Goal: Task Accomplishment & Management: Manage account settings

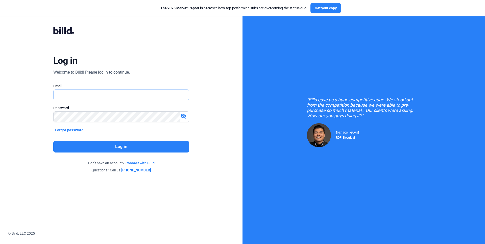
type input "[PERSON_NAME][EMAIL_ADDRESS][DOMAIN_NAME]"
click at [137, 141] on button "Log in" at bounding box center [121, 147] width 136 height 12
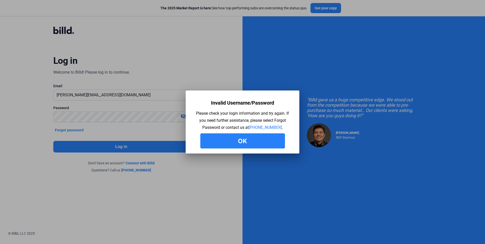
click at [219, 144] on button "Ok" at bounding box center [242, 141] width 85 height 15
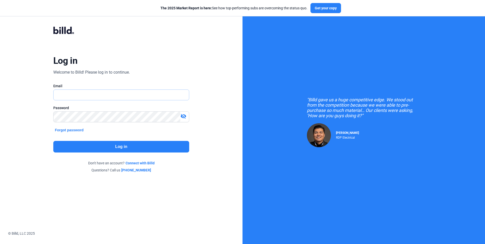
type input "[PERSON_NAME][EMAIL_ADDRESS][DOMAIN_NAME]"
click at [181, 118] on mat-icon "visibility_off" at bounding box center [183, 116] width 6 height 6
type input "[PERSON_NAME][EMAIL_ADDRESS][DOMAIN_NAME]"
click at [183, 117] on mat-icon "visibility_off" at bounding box center [183, 116] width 6 height 6
click at [147, 144] on button "Log in" at bounding box center [121, 147] width 136 height 12
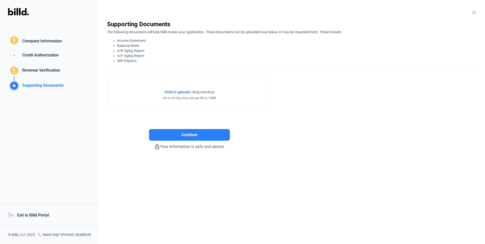
click at [41, 211] on div "logout Exit to Billd Portal" at bounding box center [49, 216] width 99 height 22
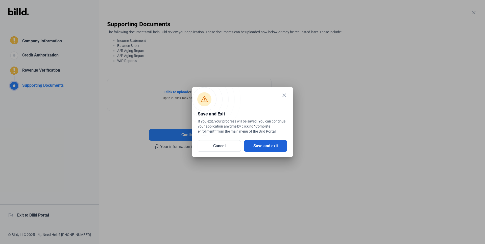
click at [271, 145] on button "Save and exit" at bounding box center [265, 146] width 43 height 12
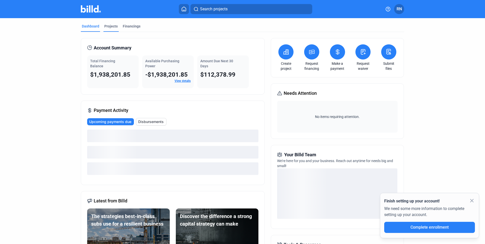
click at [115, 27] on div "Projects" at bounding box center [110, 26] width 13 height 5
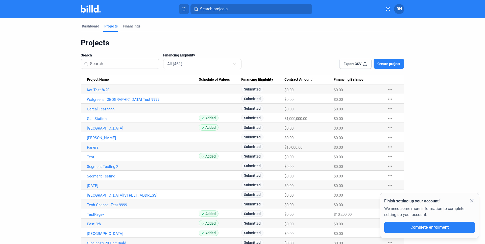
click at [471, 200] on mat-icon "close" at bounding box center [472, 201] width 6 height 6
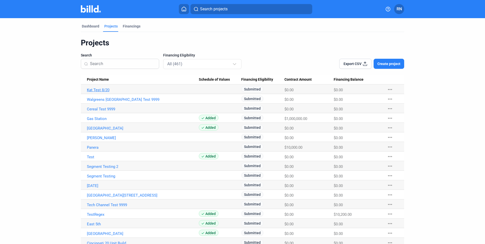
click at [104, 89] on link "Kat Test 8/20" at bounding box center [143, 90] width 112 height 5
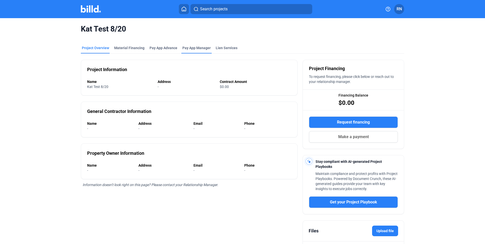
click at [202, 49] on span "Pay App Manager" at bounding box center [196, 47] width 28 height 5
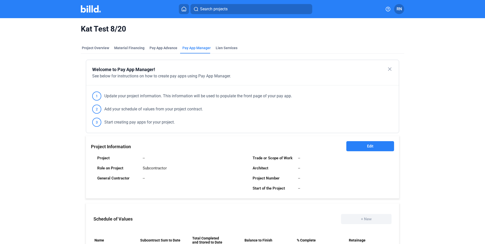
click at [354, 145] on button "Edit" at bounding box center [370, 146] width 48 height 10
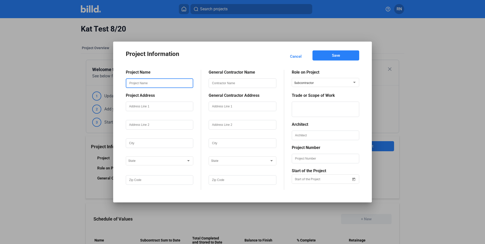
click at [140, 83] on input "text" at bounding box center [159, 83] width 66 height 9
click at [133, 85] on input "Kat Test 92" at bounding box center [159, 83] width 66 height 9
type input "Test"
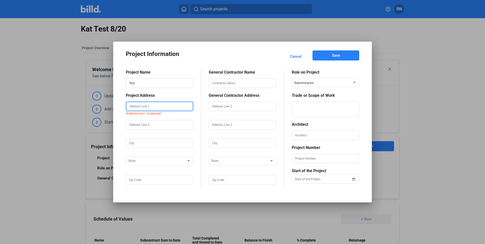
click at [144, 105] on input "text" at bounding box center [159, 106] width 66 height 9
type input "100 Address"
type input "Address"
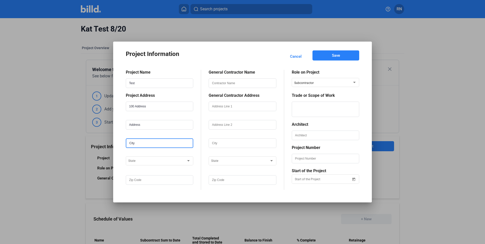
type input "City"
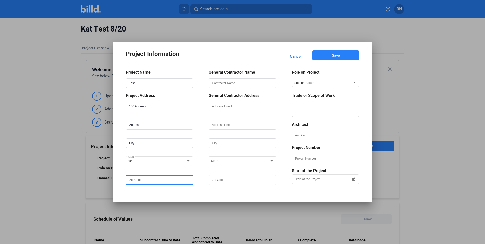
click at [142, 184] on input "text" at bounding box center [159, 180] width 66 height 9
type input "33333"
click at [229, 182] on input "text" at bounding box center [242, 180] width 66 height 9
type input "33333"
click at [229, 164] on div "State" at bounding box center [242, 161] width 62 height 10
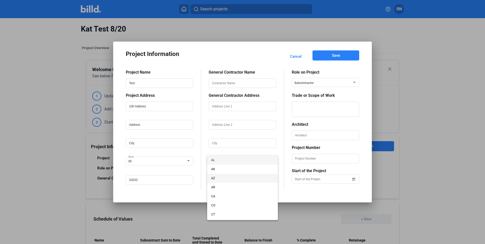
click at [228, 174] on span "AZ" at bounding box center [242, 178] width 62 height 9
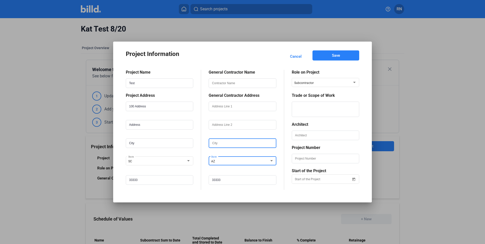
click at [232, 146] on input "text" at bounding box center [242, 143] width 66 height 9
type input "test"
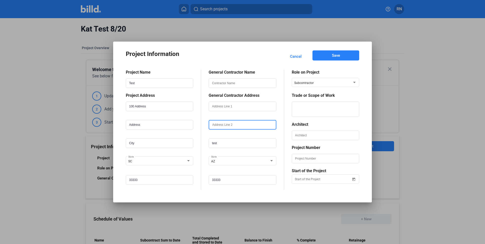
click at [231, 127] on input "text" at bounding box center [242, 125] width 66 height 9
type input "test"
click at [230, 107] on input "text" at bounding box center [242, 106] width 66 height 9
type input "test"
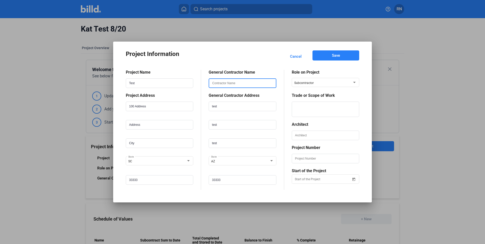
click at [232, 86] on input "text" at bounding box center [242, 83] width 66 height 9
type input "test"
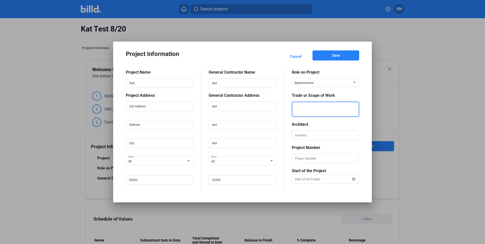
click at [317, 104] on textarea at bounding box center [325, 109] width 66 height 15
type textarea "test"
click at [311, 133] on input "text" at bounding box center [325, 135] width 66 height 9
type input "test"
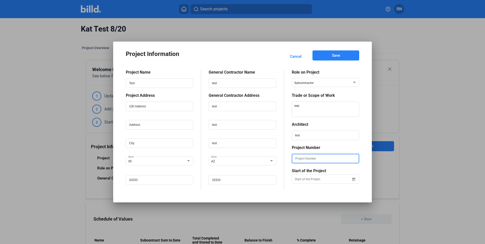
click at [308, 159] on input "text" at bounding box center [325, 159] width 66 height 9
type input "test"
click at [306, 178] on div "Project Information Cancel Save Project Name Test Project Address 100 Address A…" at bounding box center [242, 122] width 485 height 244
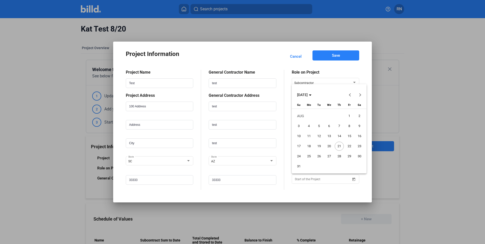
click at [319, 141] on button "12" at bounding box center [319, 136] width 10 height 10
type input "08/12/2025"
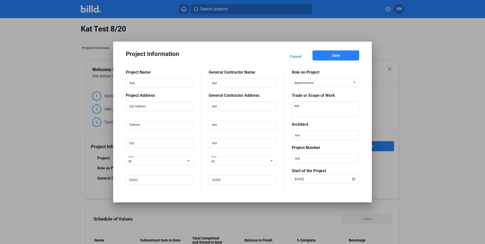
click at [335, 60] on button "Save" at bounding box center [335, 56] width 47 height 10
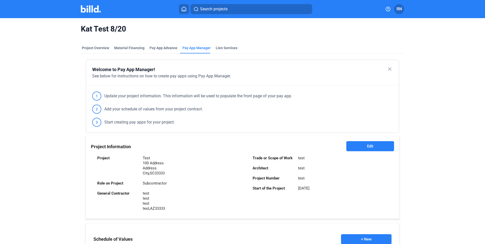
scroll to position [54, 0]
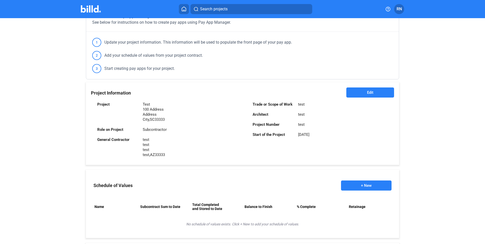
click at [360, 184] on button "+ New" at bounding box center [366, 186] width 51 height 10
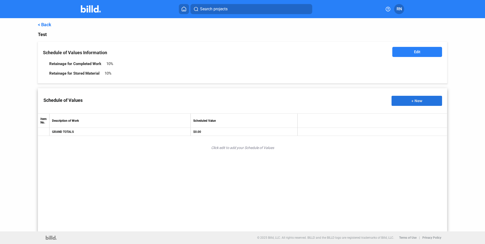
click at [406, 103] on button "+ New" at bounding box center [416, 101] width 51 height 10
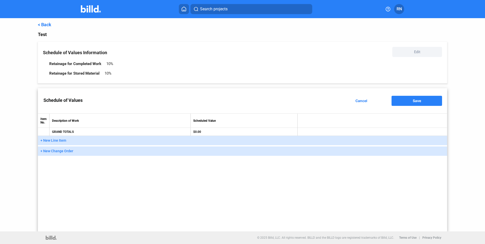
click at [116, 137] on button "+ New Line Item" at bounding box center [242, 140] width 409 height 9
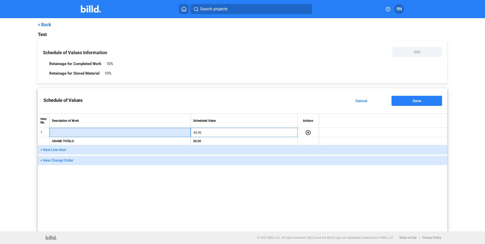
click at [110, 130] on input "text" at bounding box center [119, 133] width 135 height 8
type input "reg"
type input "$10,000.00"
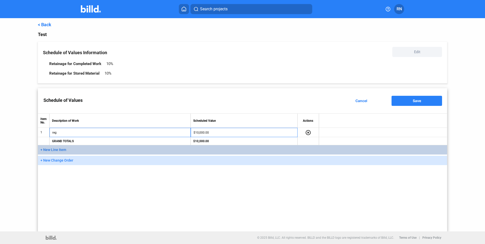
click at [54, 149] on span "+ New Line Item" at bounding box center [53, 150] width 26 height 4
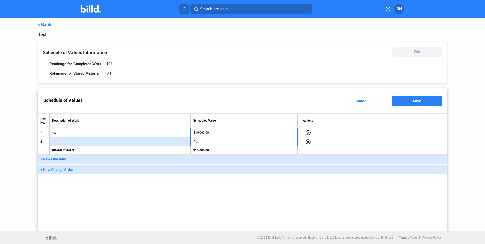
click at [69, 141] on input "text" at bounding box center [119, 142] width 135 height 8
type input "reg"
type input "$10,000.00"
click at [55, 169] on span "+ New Change Order" at bounding box center [56, 170] width 33 height 4
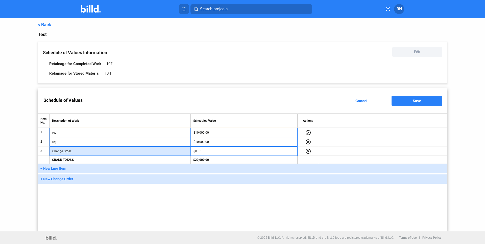
click at [84, 152] on input "text" at bounding box center [130, 152] width 115 height 8
type input "neg change"
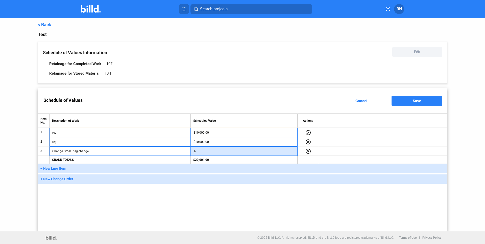
type input "1"
type input "-$1,000.00"
click at [56, 181] on button "+ New Change Order" at bounding box center [242, 179] width 409 height 9
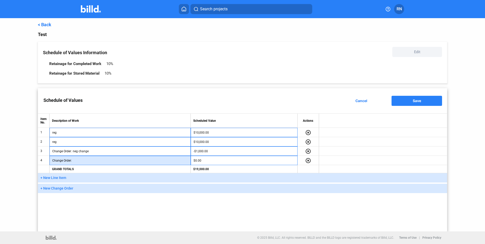
click at [78, 161] on input "text" at bounding box center [130, 161] width 115 height 8
type input "another negativ"
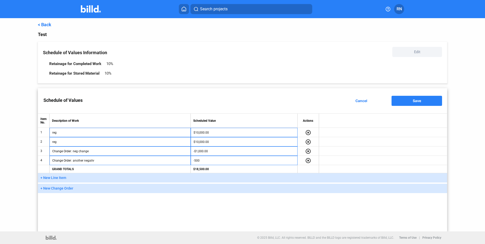
type input "-$500.00"
click at [413, 99] on span "Save" at bounding box center [417, 101] width 8 height 4
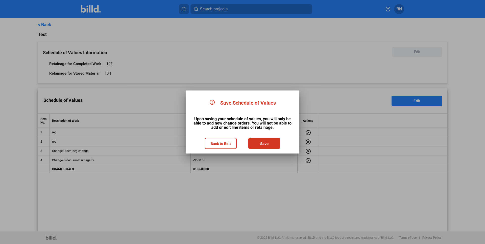
click at [271, 145] on button "Save" at bounding box center [264, 144] width 31 height 10
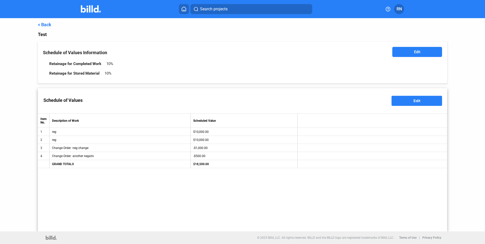
type input "Change Order: neg change"
type input "Change Order: another negativ"
click at [51, 26] on link "< Back" at bounding box center [44, 24] width 13 height 5
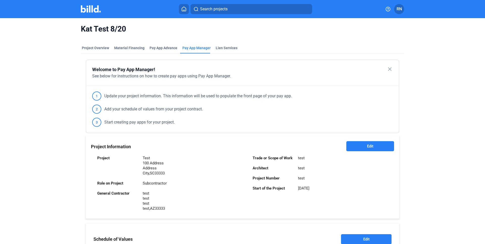
scroll to position [132, 0]
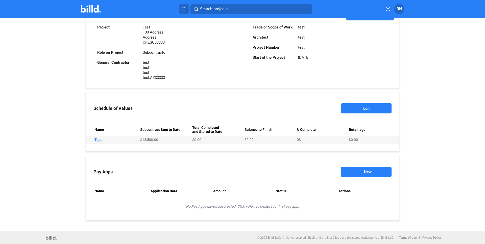
click at [356, 170] on button "+ New" at bounding box center [366, 172] width 51 height 10
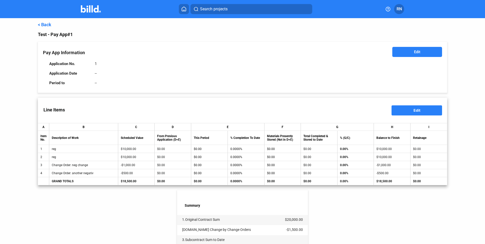
click at [417, 54] on span "Edit" at bounding box center [417, 51] width 6 height 5
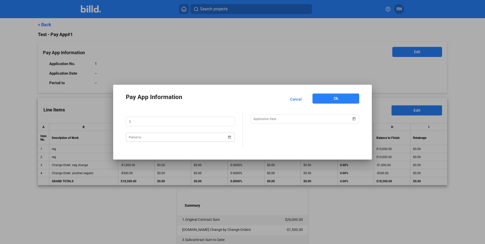
click at [170, 138] on div "Pay App Information Cancel Ok 1" at bounding box center [242, 122] width 485 height 244
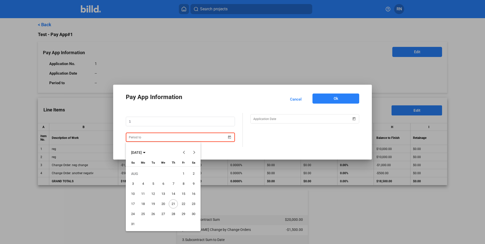
click at [167, 197] on button "13" at bounding box center [163, 194] width 10 height 10
type input "08/13/2025"
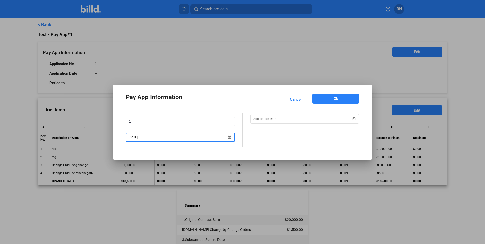
click at [273, 124] on div at bounding box center [304, 126] width 109 height 5
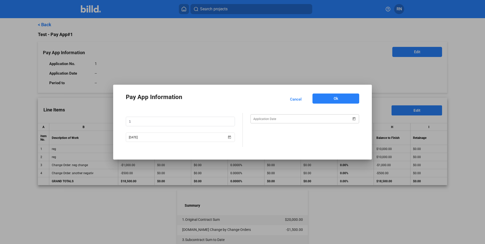
click at [273, 122] on div "Pay App Information Cancel Ok 1 08/13/2025" at bounding box center [242, 122] width 485 height 244
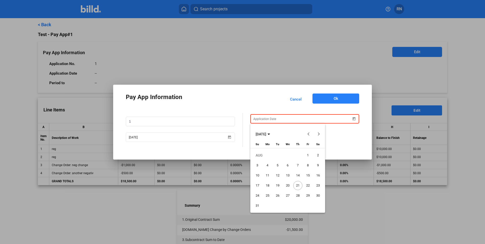
click at [279, 184] on span "19" at bounding box center [277, 185] width 9 height 9
type input "08/19/2025"
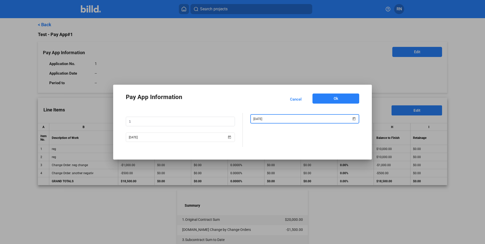
click at [334, 102] on button "Ok" at bounding box center [335, 99] width 47 height 10
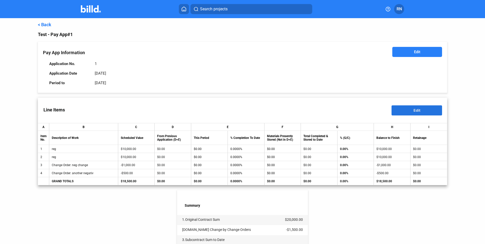
click at [409, 108] on button "Edit" at bounding box center [416, 111] width 51 height 10
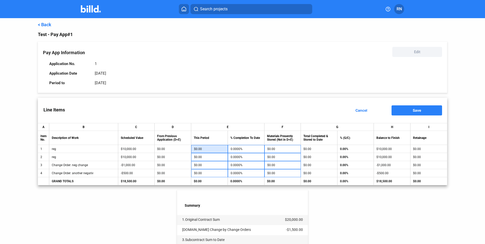
click at [209, 148] on input "$0.00" at bounding box center [209, 149] width 31 height 8
type input "10"
type input "0.1000%"
type input "100"
type input "1.0000%"
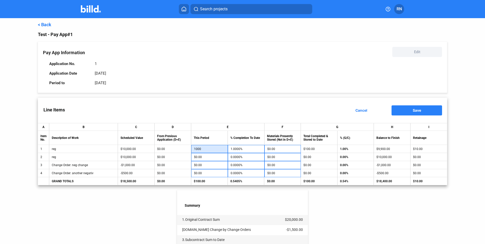
type input "1,000"
type input "10.0000%"
type input "$1,000.00"
click at [214, 159] on input "$0.00" at bounding box center [209, 158] width 31 height 8
type input "10"
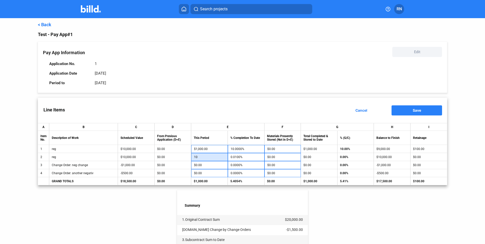
type input "0.1000%"
type input "100"
type input "1.0000%"
type input "1,000"
type input "10.0000%"
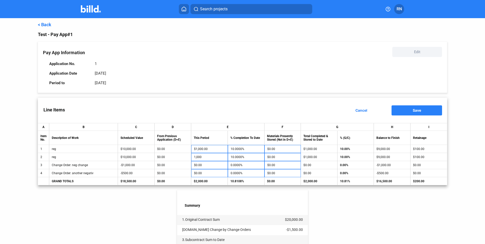
type input "$1,000.00"
click at [420, 108] on button "Save" at bounding box center [416, 111] width 51 height 10
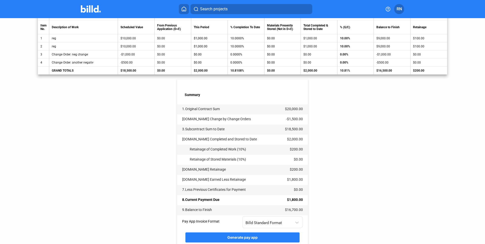
scroll to position [132, 0]
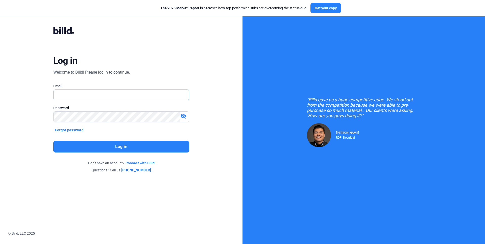
type input "[PERSON_NAME][EMAIL_ADDRESS][DOMAIN_NAME]"
click at [93, 150] on button "Log in" at bounding box center [121, 147] width 136 height 12
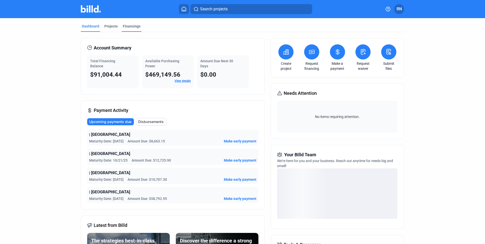
click at [129, 27] on div "Financings" at bounding box center [132, 26] width 18 height 5
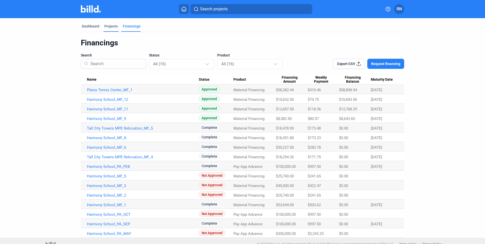
click at [108, 27] on div "Projects" at bounding box center [110, 26] width 13 height 5
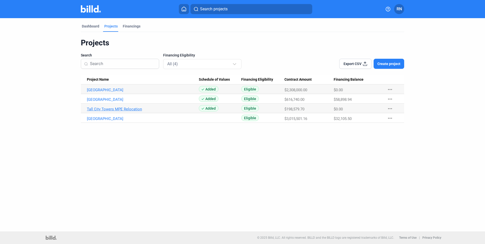
click at [127, 94] on Name "Tall City Towers MPE Relocation" at bounding box center [140, 90] width 118 height 10
click at [127, 92] on link "Tall City Towers MPE Relocation" at bounding box center [143, 90] width 112 height 5
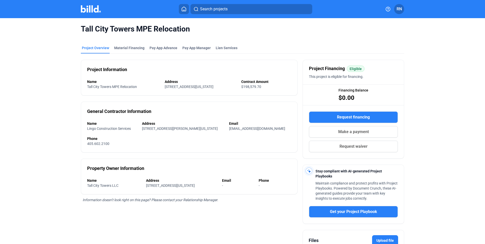
click at [194, 39] on div "Tall City Towers MPE Relocation" at bounding box center [242, 29] width 323 height 22
click at [194, 48] on span "Pay App Manager" at bounding box center [196, 47] width 28 height 5
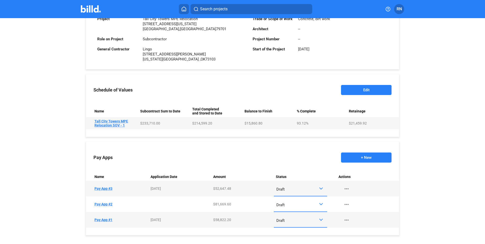
scroll to position [155, 0]
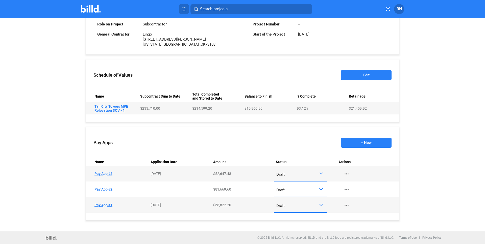
click at [122, 108] on td "Name Tall City Towers MPE Relocation SOV - 1" at bounding box center [112, 109] width 52 height 12
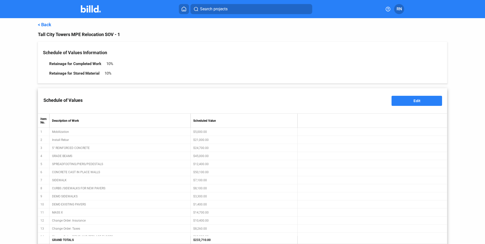
scroll to position [25, 0]
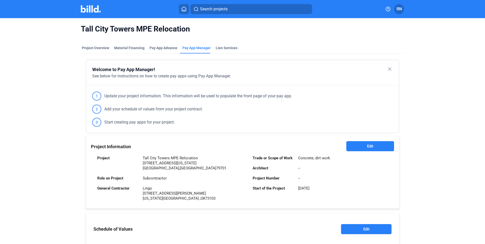
scroll to position [76, 0]
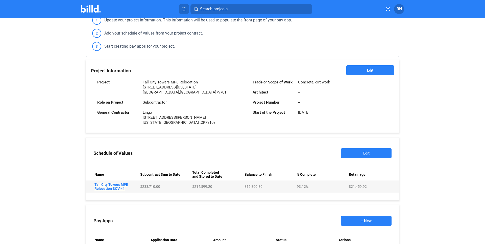
click at [357, 223] on button "+ New" at bounding box center [366, 221] width 51 height 10
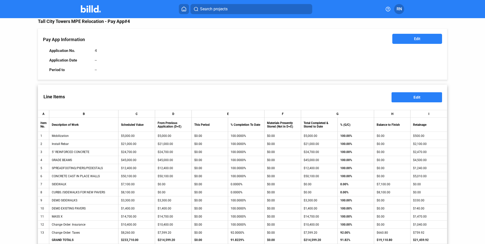
scroll to position [3, 0]
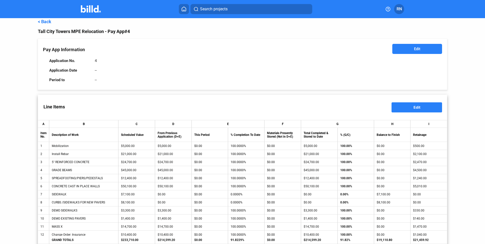
click at [404, 52] on button "Edit" at bounding box center [417, 49] width 50 height 10
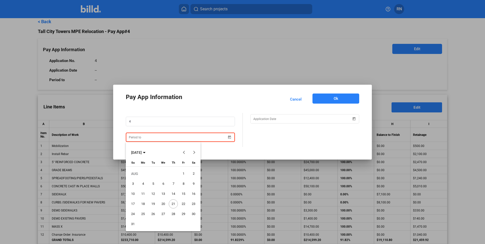
click at [204, 139] on div "Pay App Information Cancel Ok 4 AUG 2025 AUG 2025 Sunday Su Monday Mo Tuesday T…" at bounding box center [242, 122] width 485 height 244
click at [174, 195] on span "14" at bounding box center [173, 194] width 9 height 9
type input "08/14/2025"
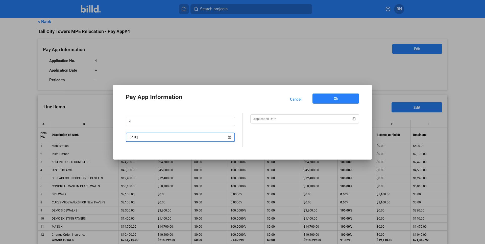
click at [283, 118] on div "Pay App Information Cancel Ok 4 08/14/2025" at bounding box center [242, 122] width 485 height 244
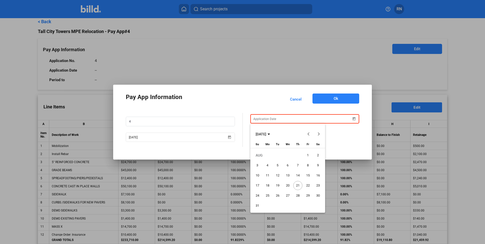
click at [290, 184] on span "20" at bounding box center [287, 185] width 9 height 9
type input "08/20/2025"
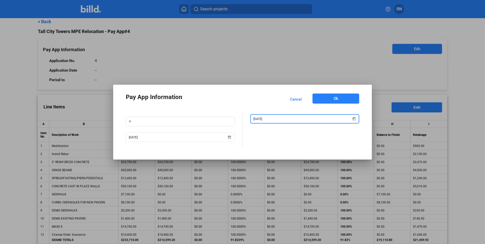
click at [318, 99] on button "Ok" at bounding box center [335, 99] width 47 height 10
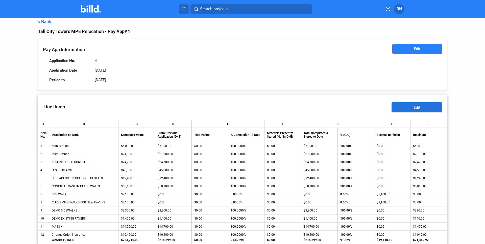
click at [396, 104] on button "Edit" at bounding box center [416, 108] width 51 height 10
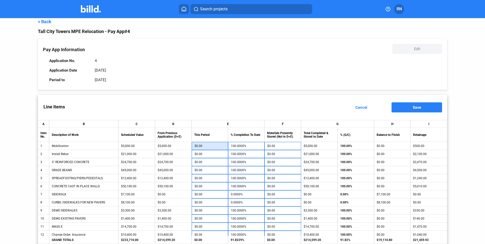
click at [220, 145] on input "$0.00" at bounding box center [209, 146] width 31 height 8
type input "0"
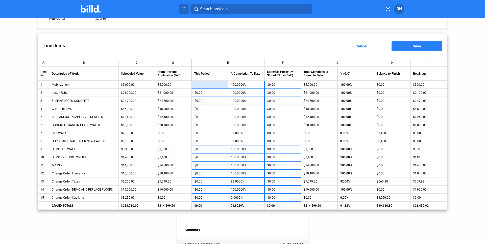
scroll to position [65, 0]
type input "$0.00"
click at [218, 181] on input "$0.00" at bounding box center [209, 182] width 31 height 8
type input "5"
type input "92.0605%"
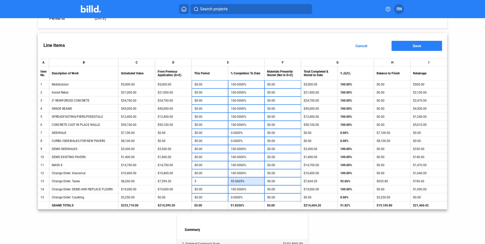
type input "$5.00"
click at [408, 46] on button "Save" at bounding box center [416, 46] width 51 height 10
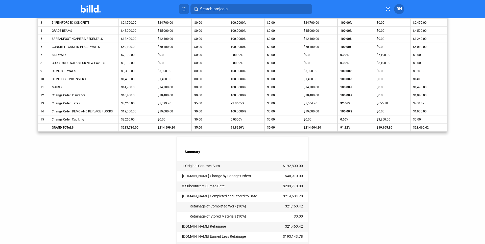
scroll to position [163, 0]
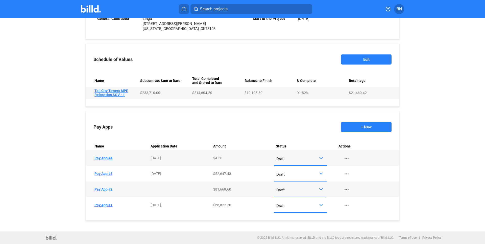
scroll to position [170, 0]
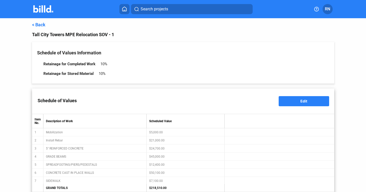
scroll to position [94, 0]
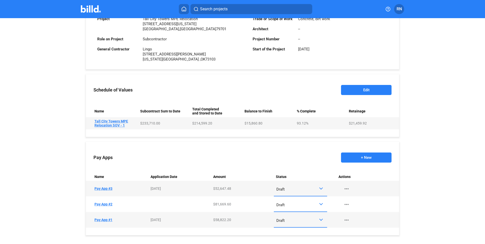
scroll to position [153, 0]
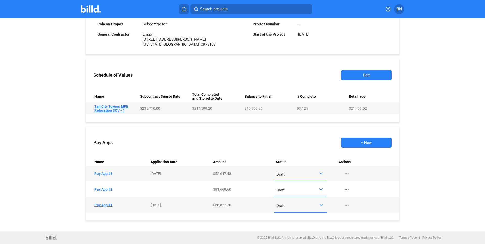
click at [363, 77] on button "Edit" at bounding box center [366, 75] width 51 height 10
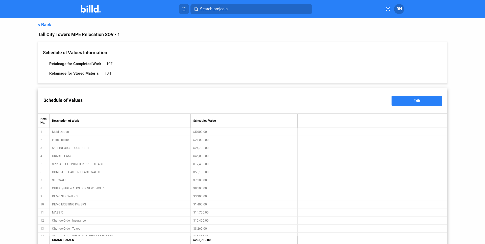
scroll to position [25, 0]
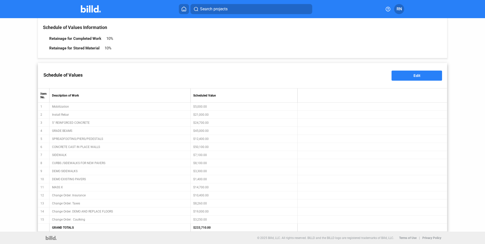
click at [416, 74] on span "Edit" at bounding box center [416, 75] width 7 height 4
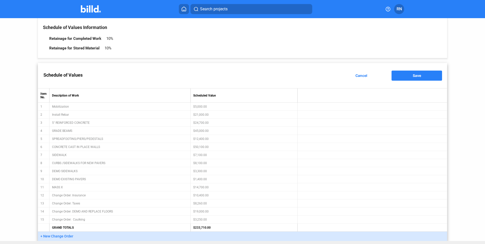
scroll to position [35, 0]
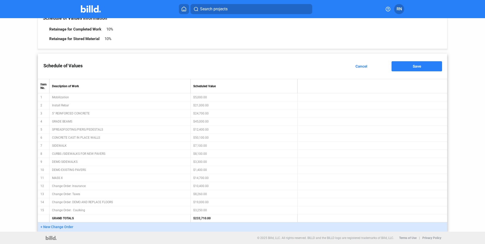
click at [63, 225] on span "+ New Change Order" at bounding box center [56, 227] width 33 height 4
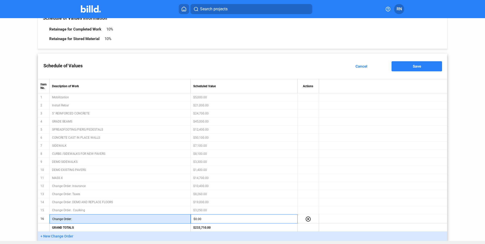
click at [81, 218] on input "text" at bounding box center [130, 220] width 115 height 8
type input "D"
type input "DEDUCT SIDEWALKS"
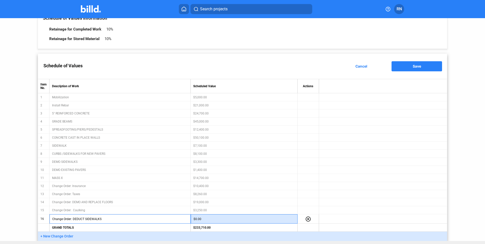
click at [204, 220] on input "$0.00" at bounding box center [243, 220] width 101 height 8
type input "-$7,100.00"
click at [68, 235] on span "+ New Change Order" at bounding box center [56, 237] width 33 height 4
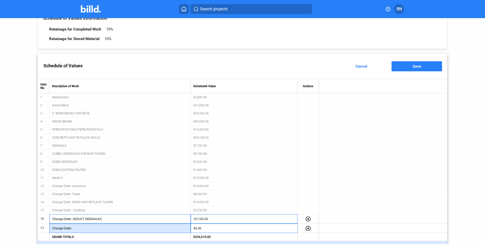
click at [85, 226] on input "text" at bounding box center [130, 229] width 115 height 8
type input "DEDUCT CURBS/ SIDEWALKS FOR NEW PAVER"
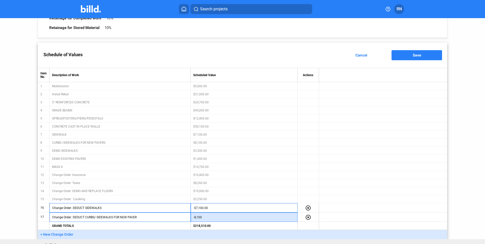
scroll to position [46, 0]
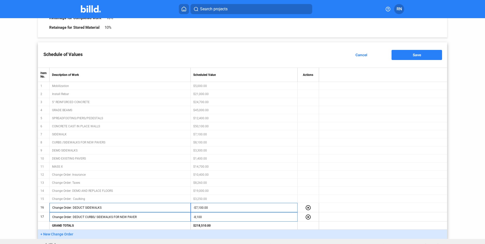
type input "-$8,100.00"
click at [405, 55] on button "Save" at bounding box center [416, 55] width 51 height 10
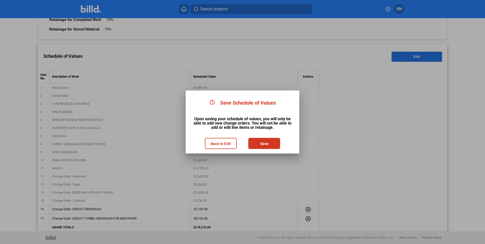
scroll to position [44, 0]
click at [272, 145] on button "Save" at bounding box center [264, 144] width 31 height 10
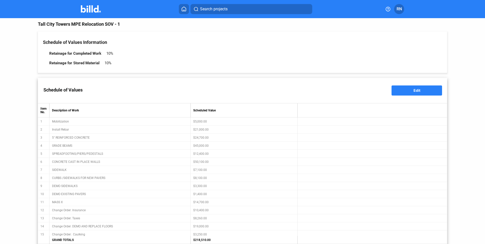
scroll to position [0, 0]
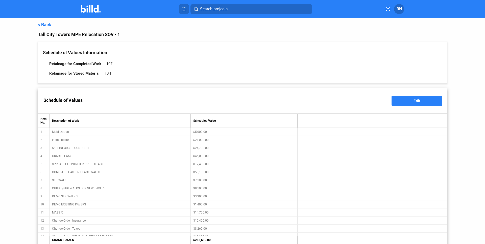
click at [48, 26] on link "< Back" at bounding box center [44, 24] width 13 height 5
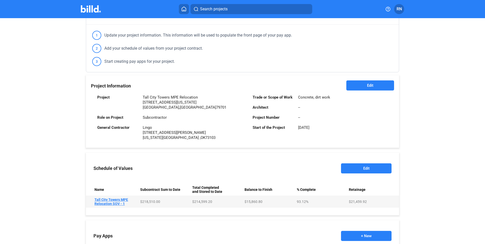
scroll to position [153, 0]
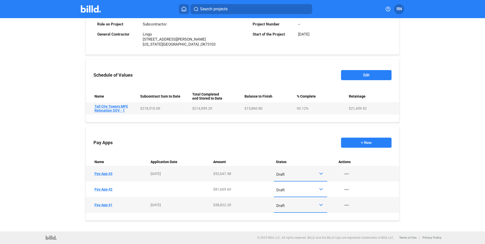
click at [358, 145] on button "+ New" at bounding box center [366, 143] width 51 height 10
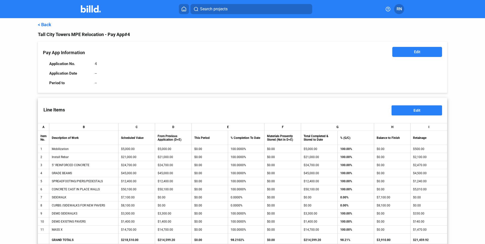
click at [419, 54] on button "Edit" at bounding box center [417, 52] width 50 height 10
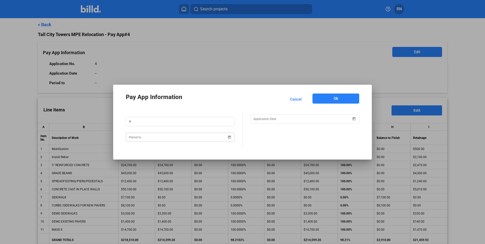
click at [171, 139] on div "Pay App Information Cancel Ok 4" at bounding box center [242, 122] width 485 height 244
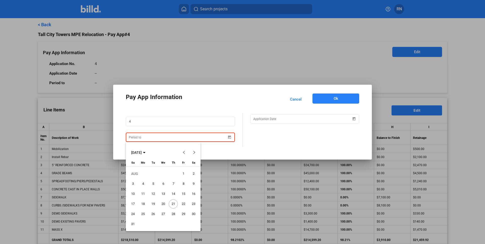
click at [133, 223] on span "31" at bounding box center [132, 224] width 9 height 9
type input "08/31/2025"
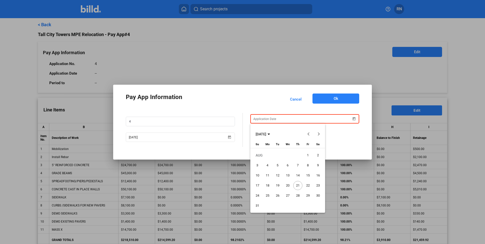
click at [279, 118] on div "Pay App Information Cancel Ok 4 08/31/2025 AUG 2025 AUG 2025 Sunday Su Monday M…" at bounding box center [242, 122] width 485 height 244
click at [296, 186] on span "21" at bounding box center [297, 185] width 9 height 9
type input "[DATE]"
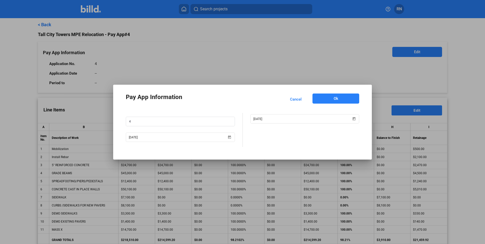
click at [332, 99] on button "Ok" at bounding box center [335, 99] width 47 height 10
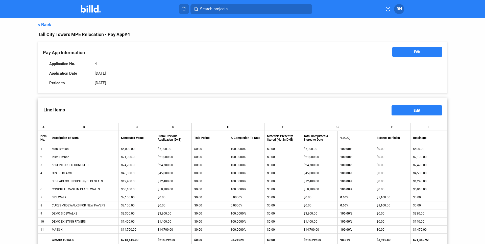
click at [407, 107] on button "Edit" at bounding box center [416, 111] width 51 height 10
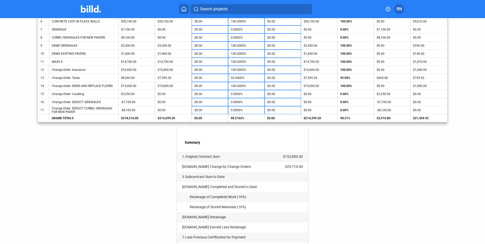
scroll to position [180, 0]
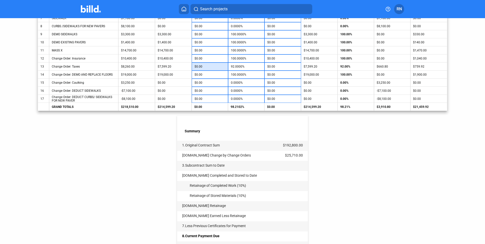
click at [217, 69] on input "$0.00" at bounding box center [209, 67] width 31 height 8
type input "1"
type input "92.0121%"
type input "10"
type input "92.1211%"
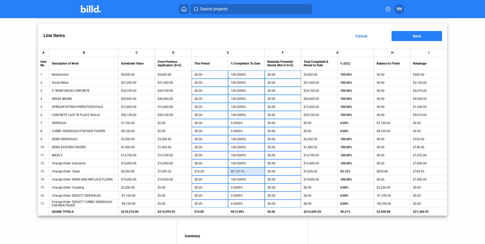
scroll to position [47, 0]
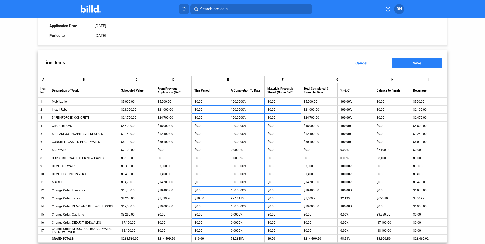
click at [413, 61] on span "Save" at bounding box center [417, 63] width 8 height 4
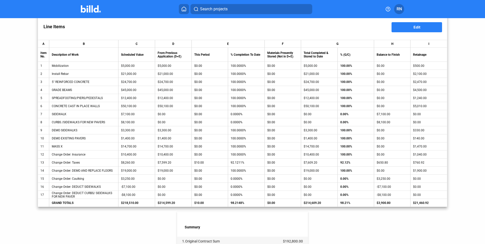
scroll to position [61, 0]
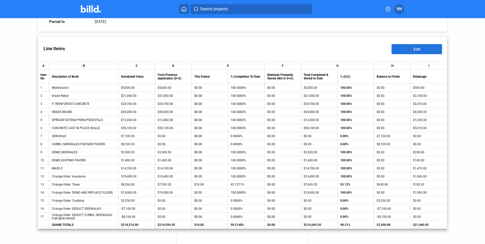
click at [418, 51] on button "Edit" at bounding box center [416, 49] width 51 height 10
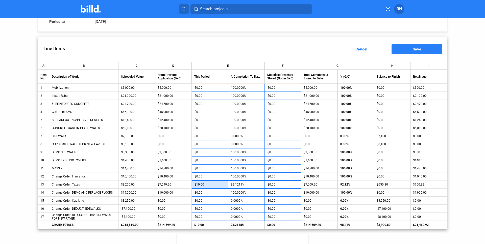
click at [204, 185] on input "$10.00" at bounding box center [209, 185] width 31 height 8
type input "0"
type input "92.0000%"
type input "$0.00"
click at [323, 58] on div "Line Items Cancel Save" at bounding box center [242, 49] width 409 height 25
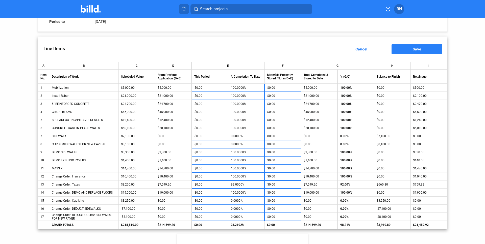
click at [413, 50] on span "Save" at bounding box center [417, 49] width 8 height 4
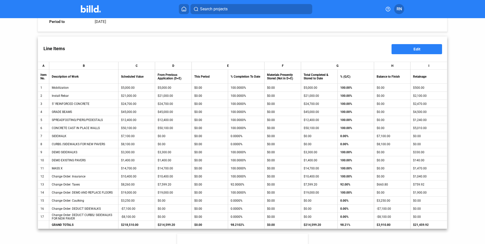
scroll to position [0, 0]
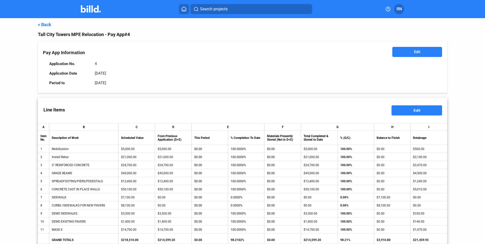
click at [47, 24] on link "< Back" at bounding box center [44, 24] width 13 height 5
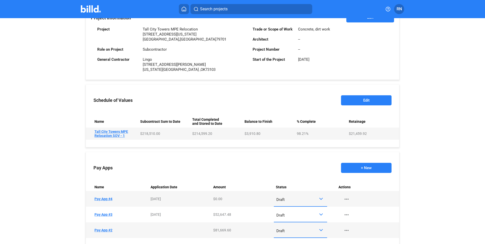
scroll to position [169, 0]
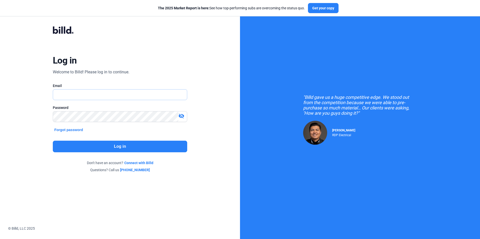
type input "[PERSON_NAME][EMAIL_ADDRESS][DOMAIN_NAME]"
click at [124, 144] on button "Log in" at bounding box center [120, 147] width 134 height 12
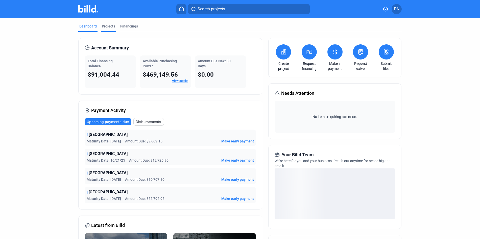
click at [109, 26] on div "Projects" at bounding box center [108, 26] width 13 height 5
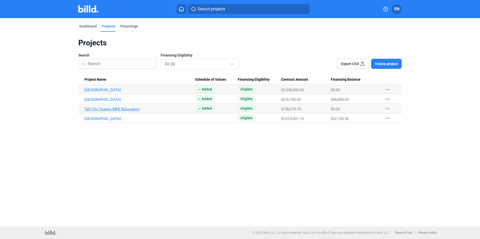
click at [126, 92] on link "Tall City Towers MPE Relocation" at bounding box center [139, 90] width 111 height 5
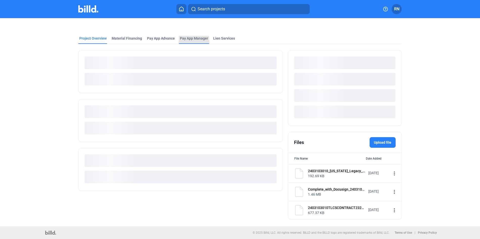
click at [191, 40] on span "Pay App Manager" at bounding box center [194, 38] width 28 height 5
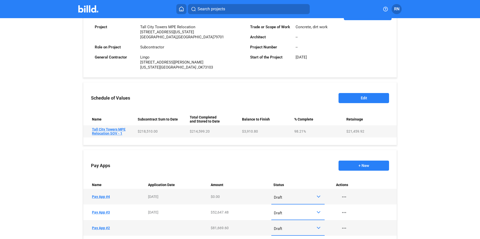
scroll to position [176, 0]
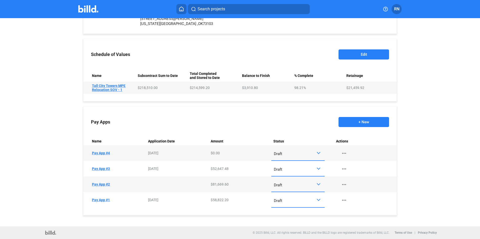
click at [106, 154] on td "Name Pay App #4" at bounding box center [114, 153] width 63 height 16
